Goal: Find specific page/section

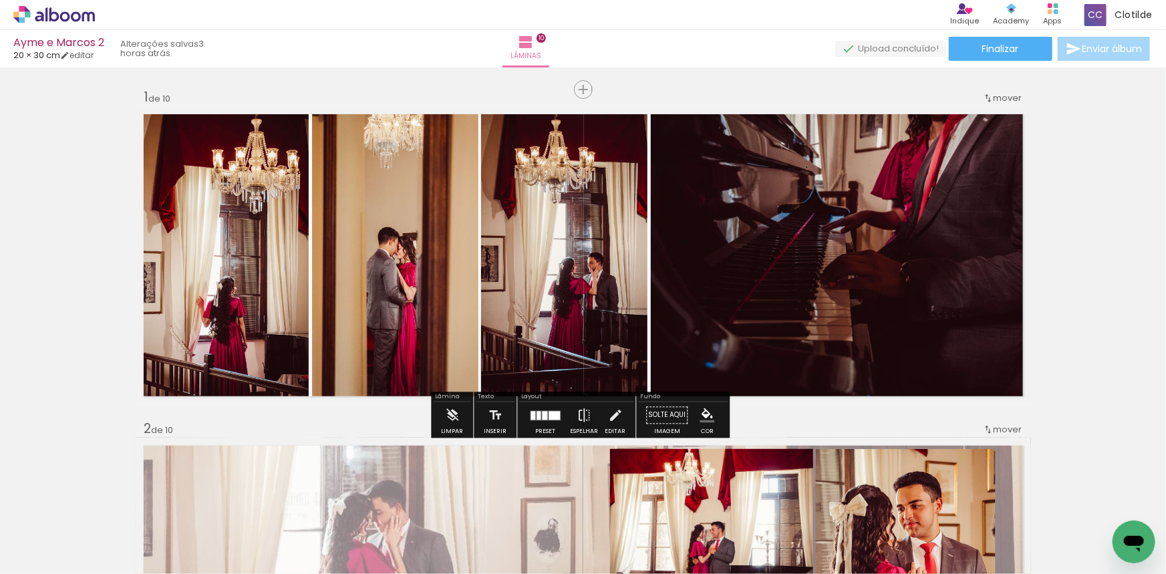
click at [88, 10] on icon at bounding box center [54, 14] width 82 height 17
